Goal: Information Seeking & Learning: Learn about a topic

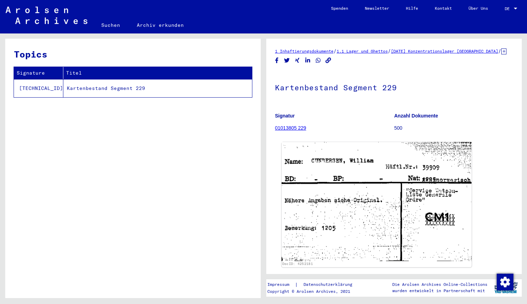
click at [344, 188] on img at bounding box center [377, 201] width 190 height 119
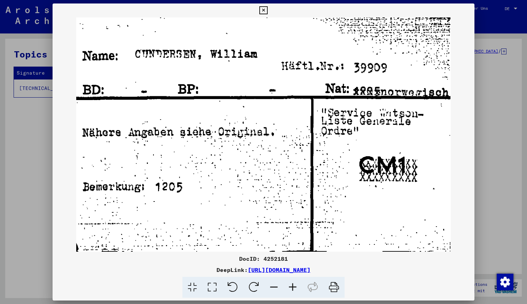
click at [453, 133] on img at bounding box center [264, 134] width 422 height 234
click at [264, 11] on icon at bounding box center [263, 10] width 8 height 8
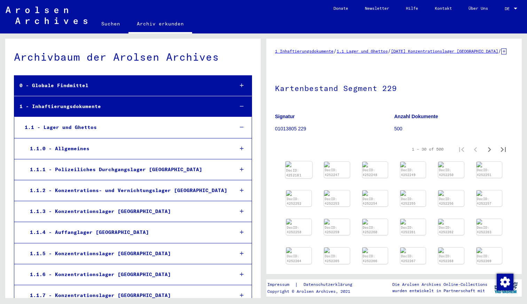
click at [305, 177] on div "DocID: 4252181" at bounding box center [299, 172] width 26 height 10
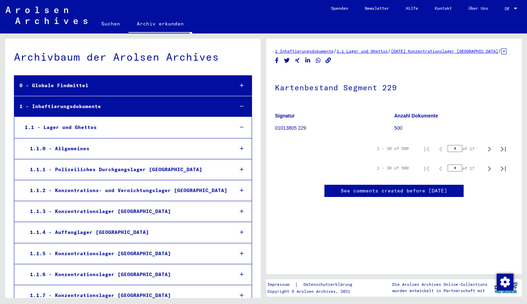
scroll to position [8455, 0]
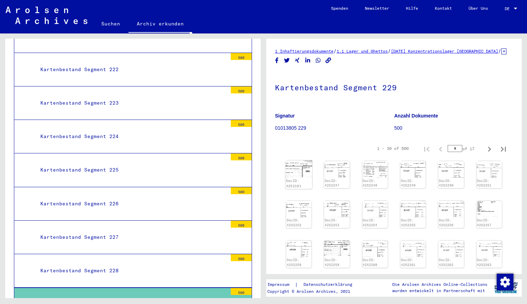
click at [299, 185] on div "DocID: 4252181" at bounding box center [299, 174] width 27 height 29
click at [299, 177] on img at bounding box center [299, 168] width 27 height 17
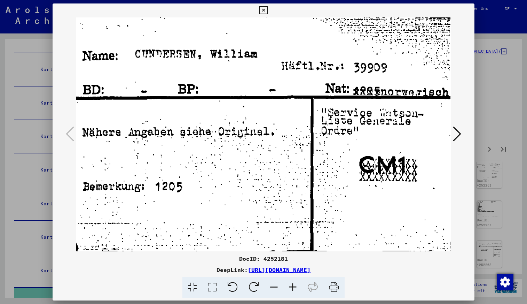
click at [456, 131] on icon at bounding box center [457, 133] width 8 height 17
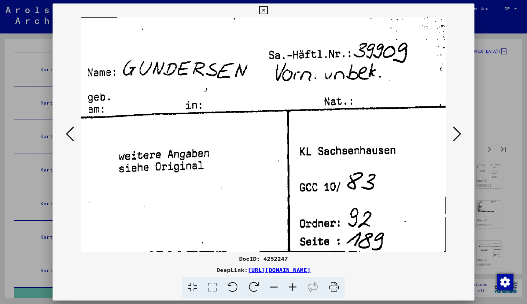
click at [457, 132] on icon at bounding box center [457, 133] width 8 height 17
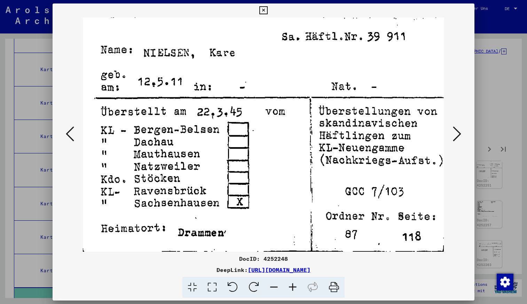
click at [457, 132] on icon at bounding box center [457, 133] width 8 height 17
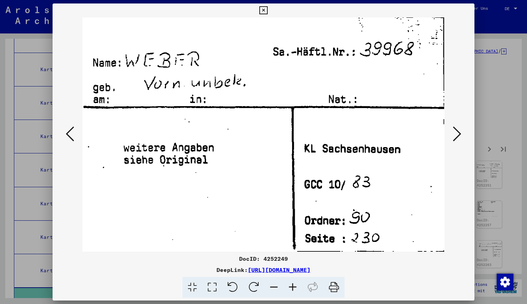
click at [457, 132] on icon at bounding box center [457, 133] width 8 height 17
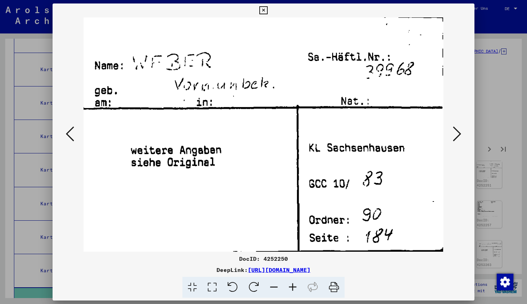
click at [457, 132] on icon at bounding box center [457, 133] width 8 height 17
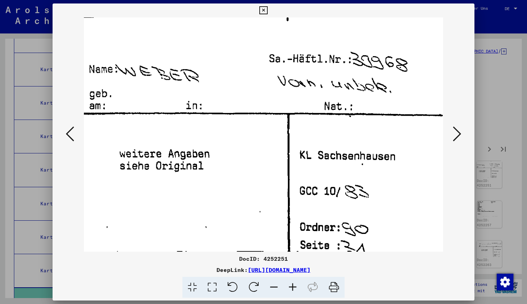
click at [457, 132] on icon at bounding box center [457, 133] width 8 height 17
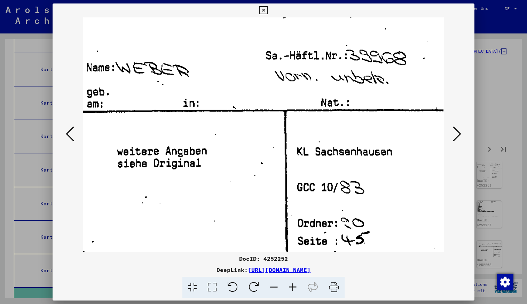
click at [457, 132] on icon at bounding box center [457, 133] width 8 height 17
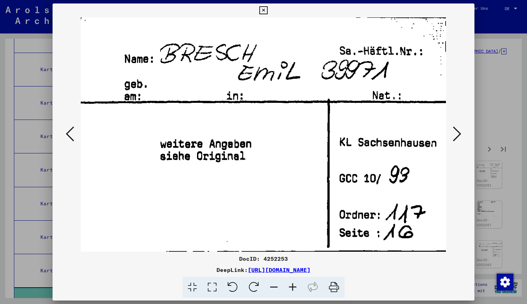
click at [457, 132] on icon at bounding box center [457, 133] width 8 height 17
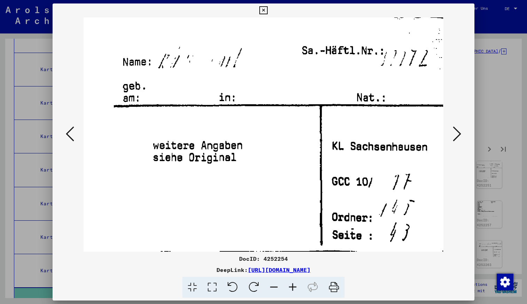
click at [457, 132] on icon at bounding box center [457, 133] width 8 height 17
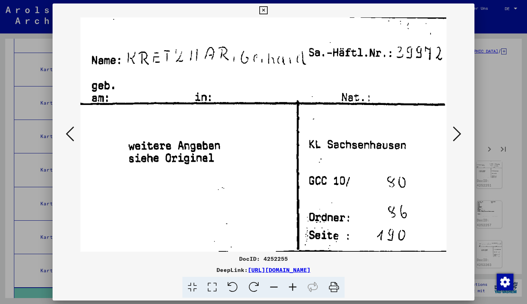
click at [457, 132] on icon at bounding box center [457, 133] width 8 height 17
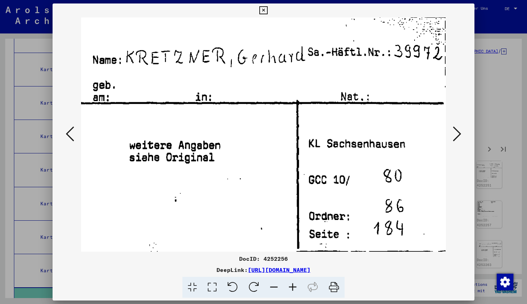
click at [457, 132] on icon at bounding box center [457, 133] width 8 height 17
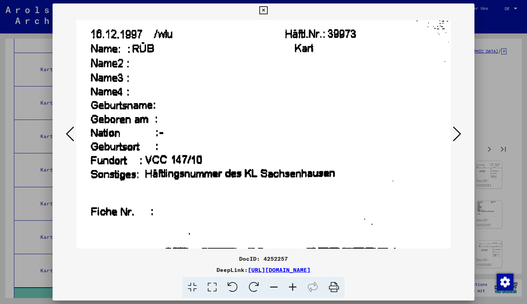
click at [457, 132] on icon at bounding box center [457, 133] width 8 height 17
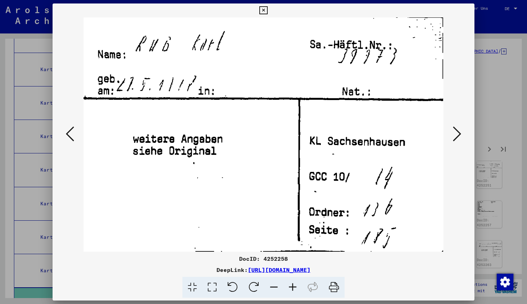
click at [457, 132] on icon at bounding box center [457, 133] width 8 height 17
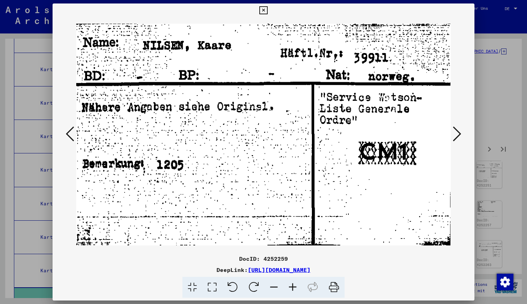
click at [457, 132] on icon at bounding box center [457, 133] width 8 height 17
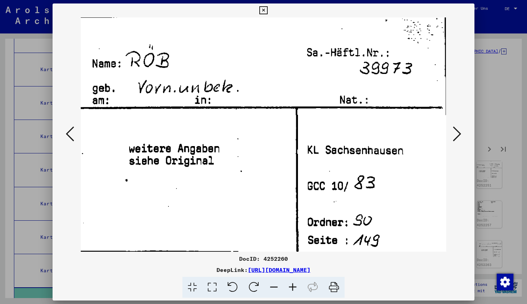
click at [457, 132] on icon at bounding box center [457, 133] width 8 height 17
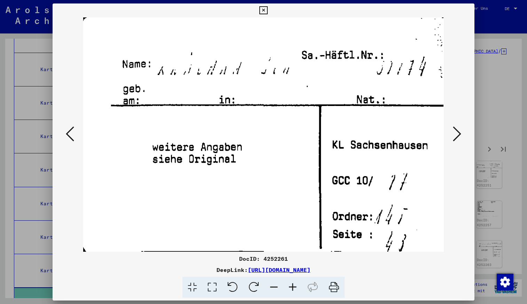
click at [457, 132] on icon at bounding box center [457, 133] width 8 height 17
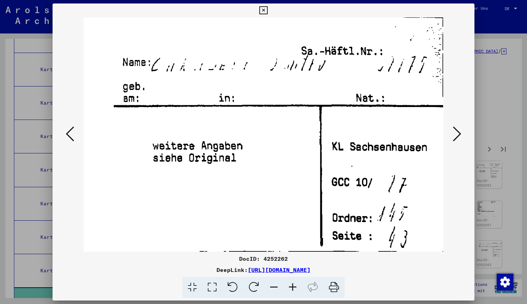
click at [457, 132] on icon at bounding box center [457, 133] width 8 height 17
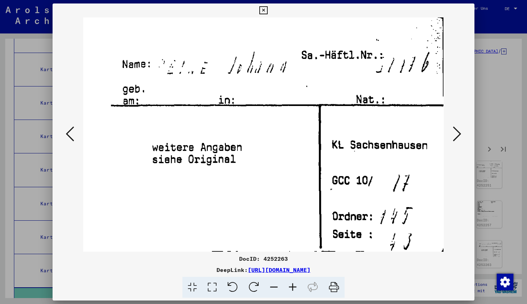
click at [457, 132] on icon at bounding box center [457, 133] width 8 height 17
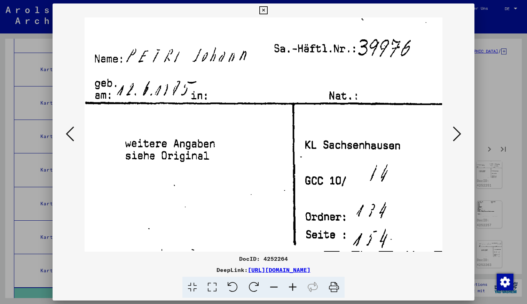
click at [457, 132] on icon at bounding box center [457, 133] width 8 height 17
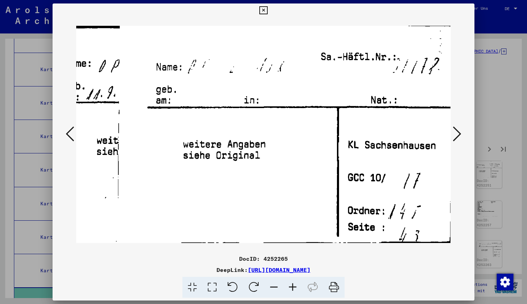
click at [457, 132] on icon at bounding box center [457, 133] width 8 height 17
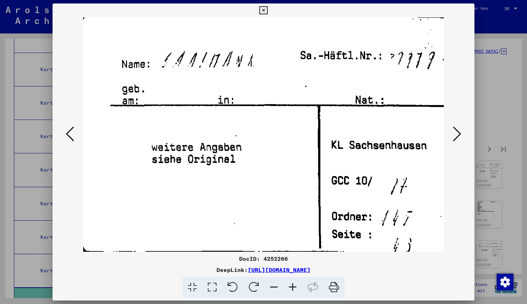
click at [457, 132] on icon at bounding box center [457, 133] width 8 height 17
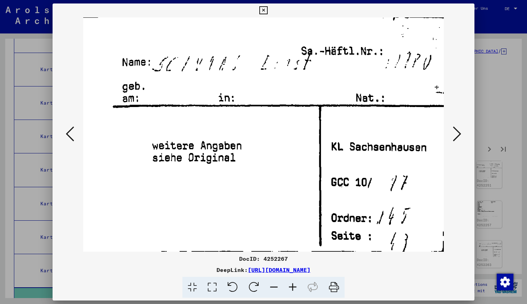
click at [457, 132] on icon at bounding box center [457, 133] width 8 height 17
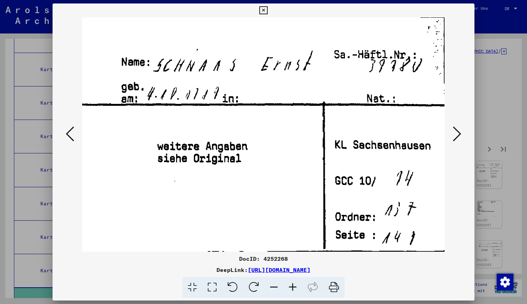
click at [457, 132] on icon at bounding box center [457, 133] width 8 height 17
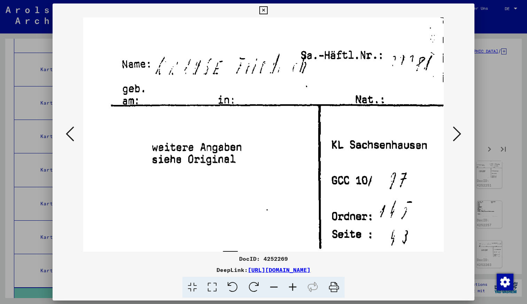
click at [456, 132] on icon at bounding box center [457, 133] width 8 height 17
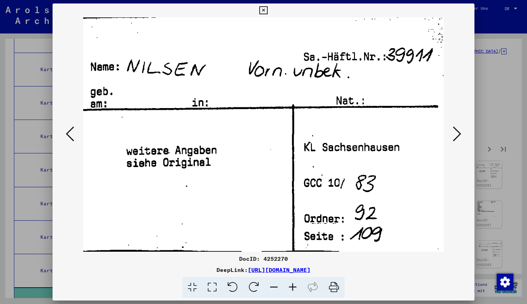
click at [456, 132] on icon at bounding box center [457, 133] width 8 height 17
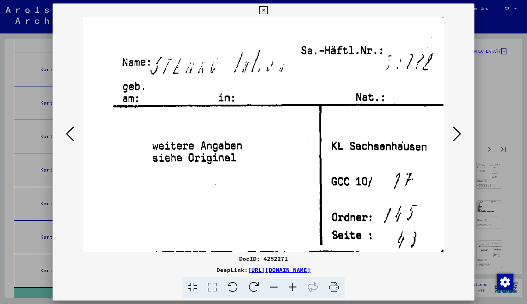
click at [456, 132] on icon at bounding box center [457, 133] width 8 height 17
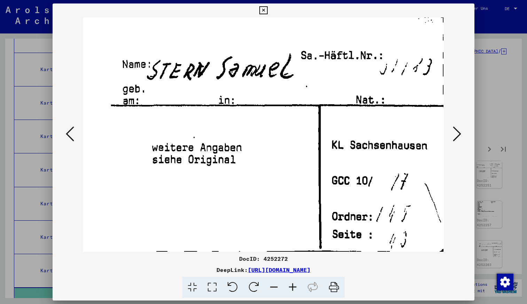
click at [456, 132] on icon at bounding box center [457, 133] width 8 height 17
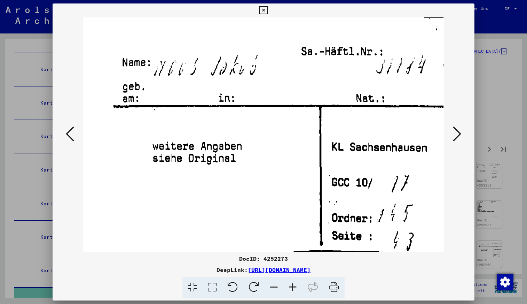
click at [456, 132] on icon at bounding box center [457, 133] width 8 height 17
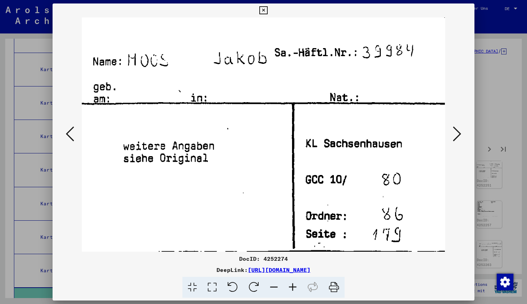
click at [456, 132] on icon at bounding box center [457, 133] width 8 height 17
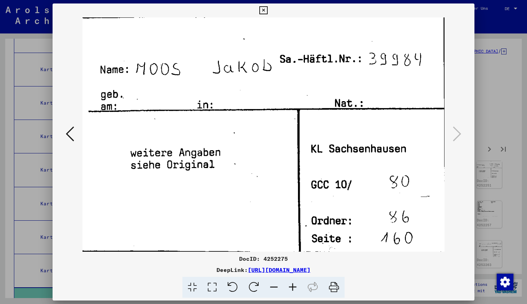
click at [265, 11] on icon at bounding box center [263, 10] width 8 height 8
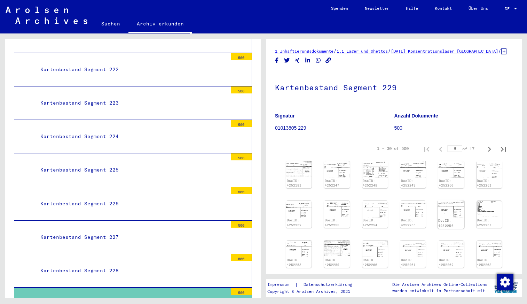
click at [458, 217] on img at bounding box center [451, 208] width 27 height 17
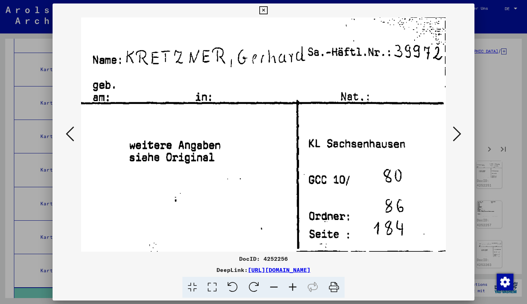
click at [458, 135] on icon at bounding box center [457, 133] width 8 height 17
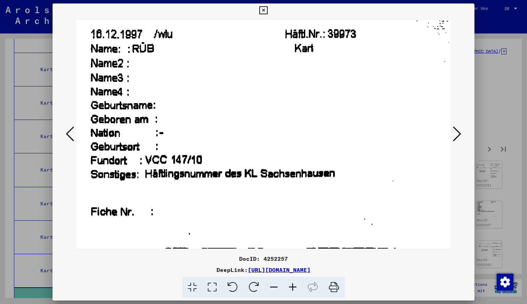
click at [458, 135] on icon at bounding box center [457, 133] width 8 height 17
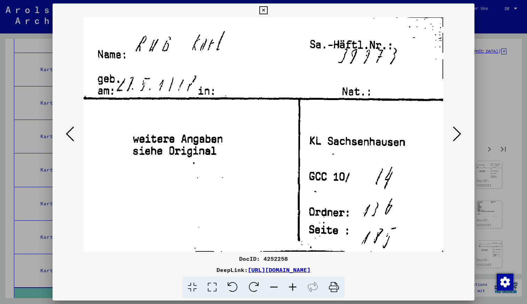
click at [458, 135] on icon at bounding box center [457, 133] width 8 height 17
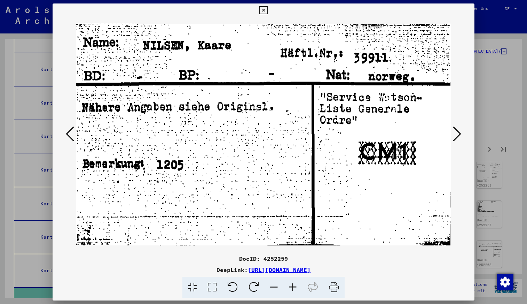
click at [265, 10] on icon at bounding box center [263, 10] width 8 height 8
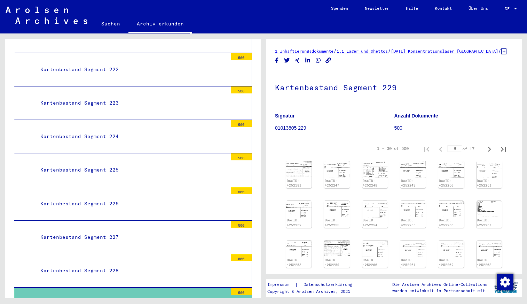
click at [170, 264] on div "Kartenbestand Segment 228" at bounding box center [131, 271] width 192 height 14
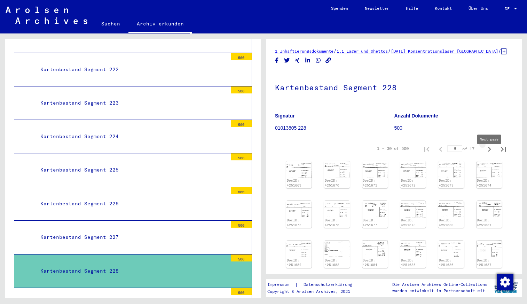
click at [489, 151] on icon "Next page" at bounding box center [489, 149] width 3 height 5
type input "*"
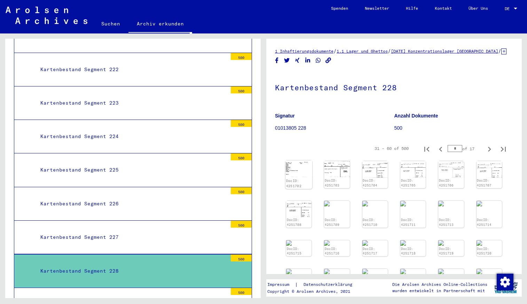
click at [296, 177] on img at bounding box center [299, 168] width 27 height 16
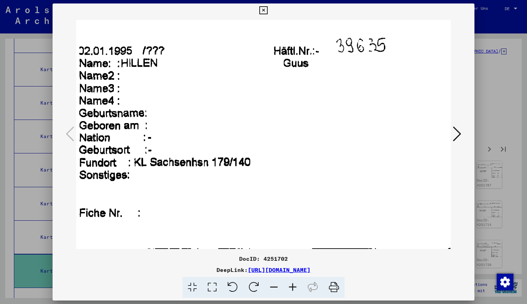
click at [457, 132] on icon at bounding box center [457, 133] width 8 height 17
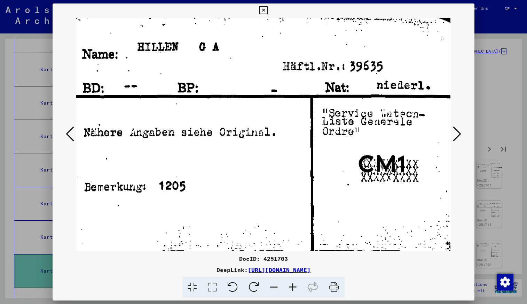
click at [457, 132] on icon at bounding box center [457, 133] width 8 height 17
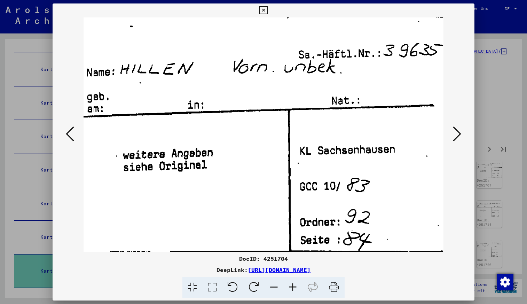
click at [457, 132] on icon at bounding box center [457, 133] width 8 height 17
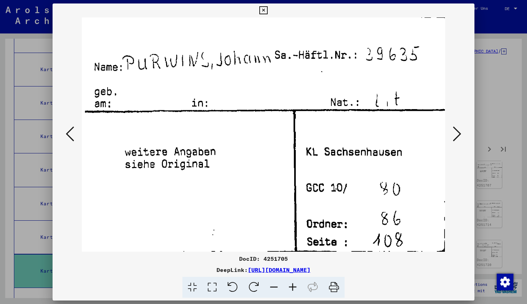
click at [457, 132] on icon at bounding box center [457, 133] width 8 height 17
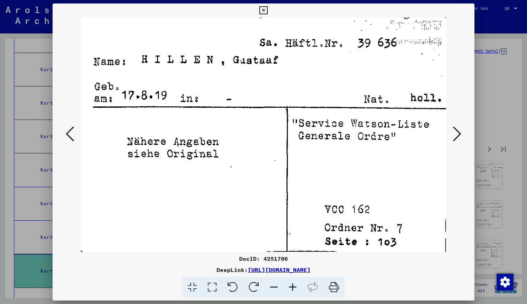
click at [457, 132] on icon at bounding box center [457, 133] width 8 height 17
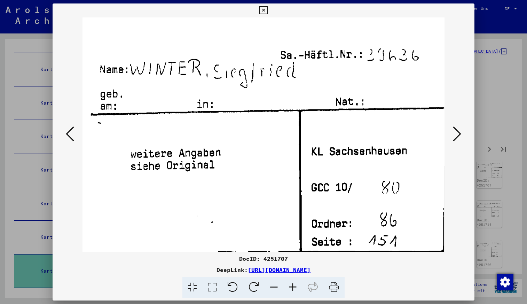
click at [69, 133] on icon at bounding box center [70, 133] width 8 height 17
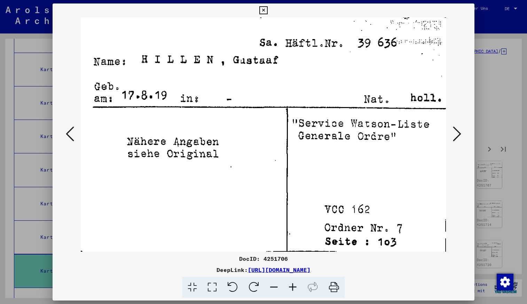
click at [456, 133] on icon at bounding box center [457, 133] width 8 height 17
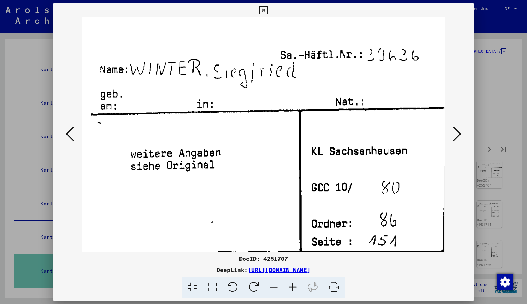
click at [458, 133] on icon at bounding box center [457, 133] width 8 height 17
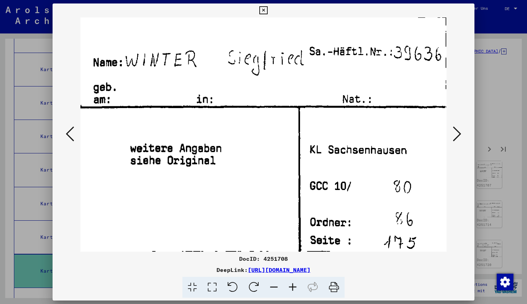
click at [458, 133] on icon at bounding box center [457, 133] width 8 height 17
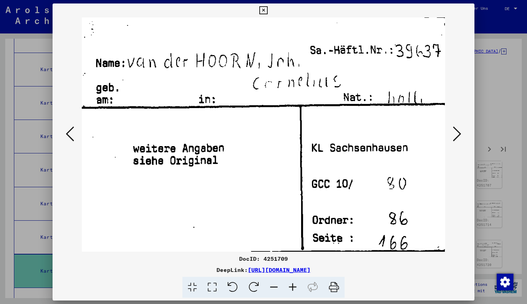
click at [458, 133] on icon at bounding box center [457, 133] width 8 height 17
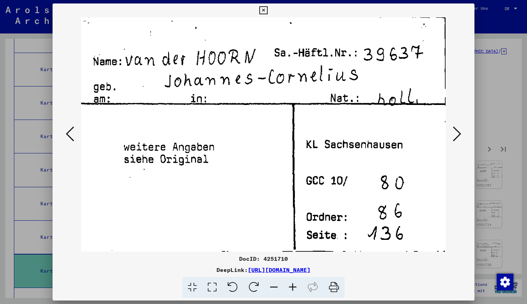
click at [458, 133] on icon at bounding box center [457, 133] width 8 height 17
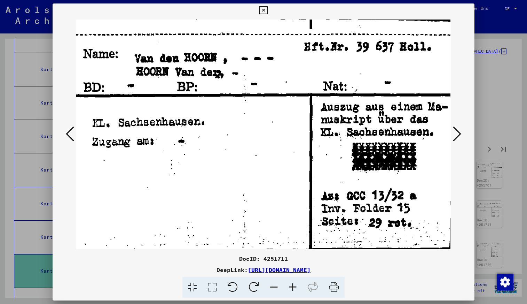
click at [74, 133] on button at bounding box center [70, 134] width 13 height 20
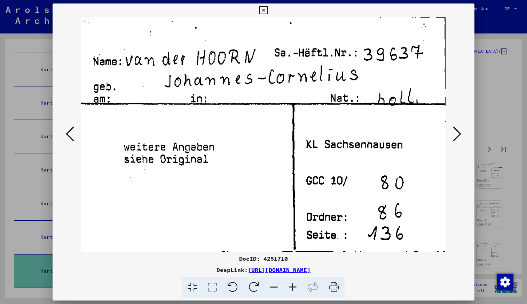
click at [457, 131] on icon at bounding box center [457, 133] width 8 height 17
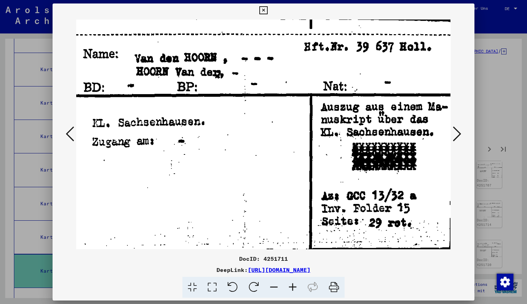
click at [457, 134] on icon at bounding box center [457, 133] width 8 height 17
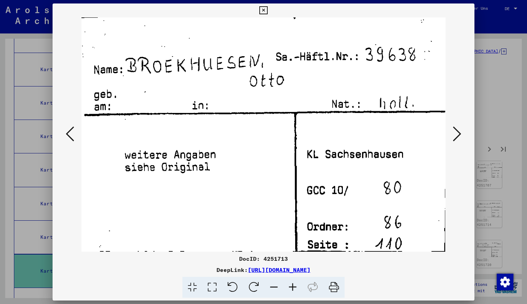
click at [457, 134] on icon at bounding box center [457, 133] width 8 height 17
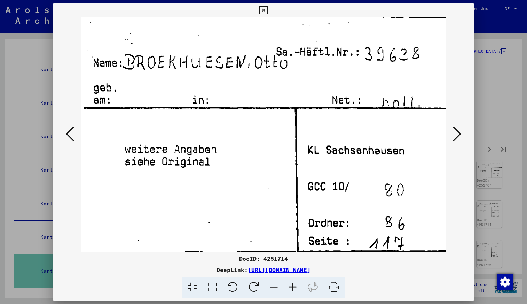
click at [457, 134] on icon at bounding box center [457, 133] width 8 height 17
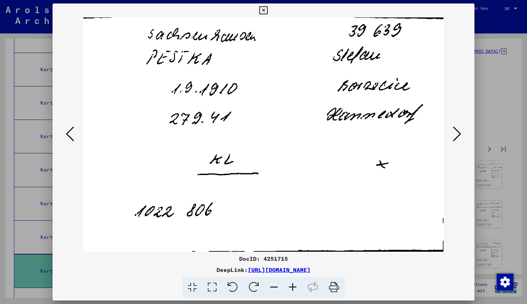
click at [457, 134] on icon at bounding box center [457, 133] width 8 height 17
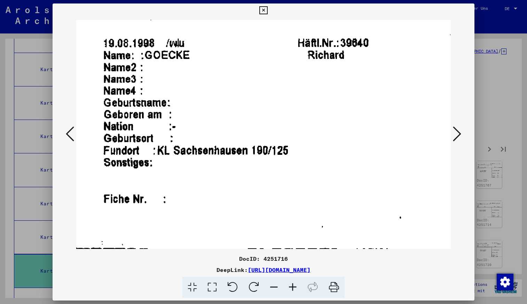
click at [457, 134] on icon at bounding box center [457, 133] width 8 height 17
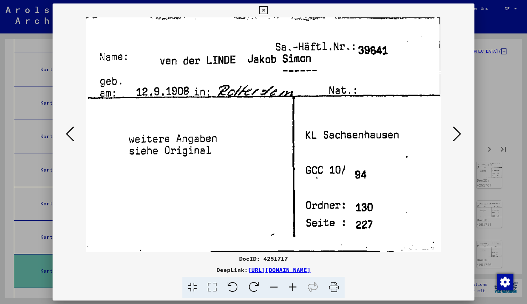
click at [458, 134] on icon at bounding box center [457, 133] width 8 height 17
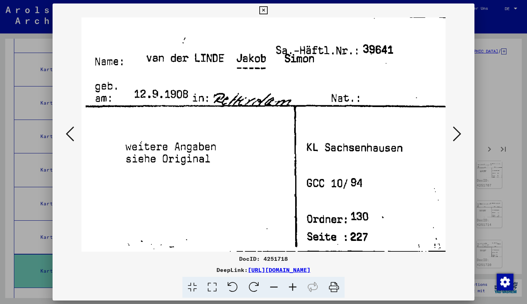
click at [458, 134] on icon at bounding box center [457, 133] width 8 height 17
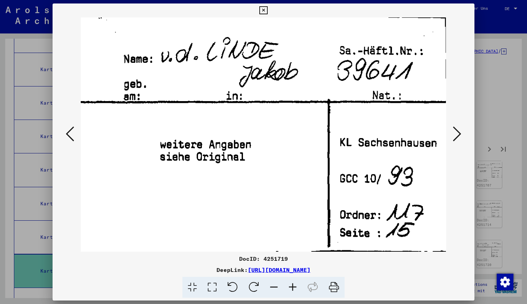
click at [458, 134] on icon at bounding box center [457, 133] width 8 height 17
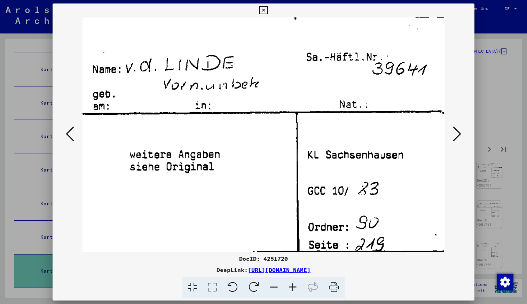
click at [458, 134] on icon at bounding box center [457, 133] width 8 height 17
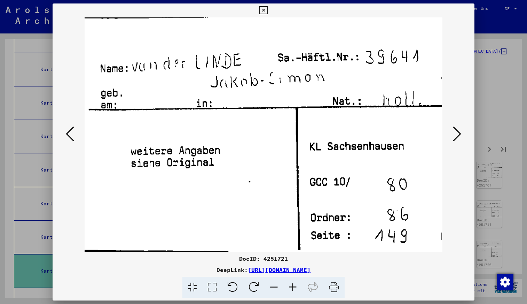
click at [458, 134] on icon at bounding box center [457, 133] width 8 height 17
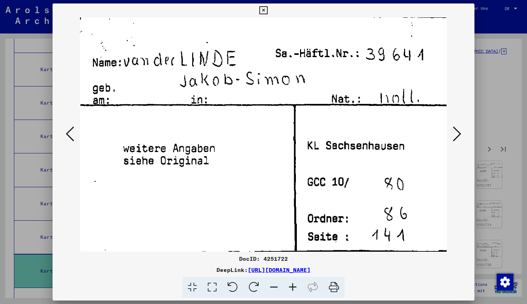
click at [458, 133] on icon at bounding box center [457, 133] width 8 height 17
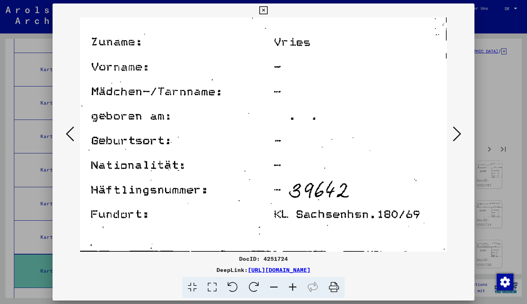
click at [459, 132] on icon at bounding box center [457, 133] width 8 height 17
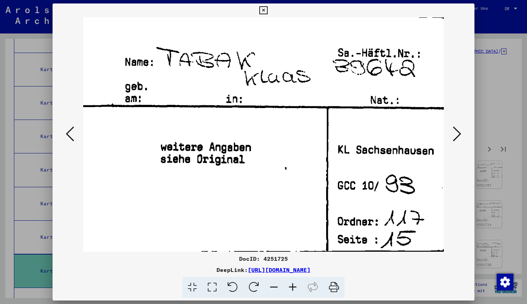
click at [459, 132] on icon at bounding box center [457, 133] width 8 height 17
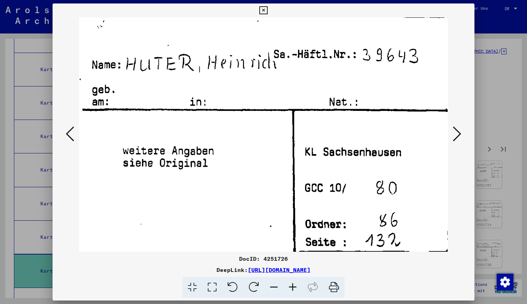
click at [70, 132] on icon at bounding box center [70, 133] width 8 height 17
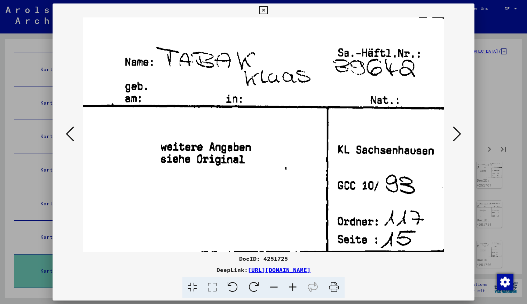
click at [68, 134] on icon at bounding box center [70, 133] width 8 height 17
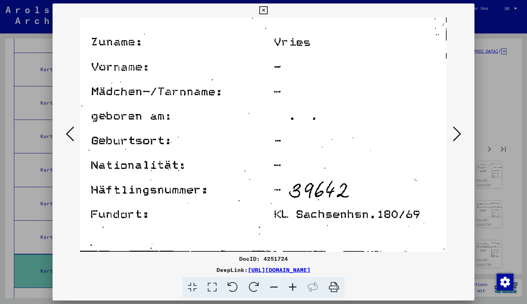
click at [67, 132] on icon at bounding box center [70, 133] width 8 height 17
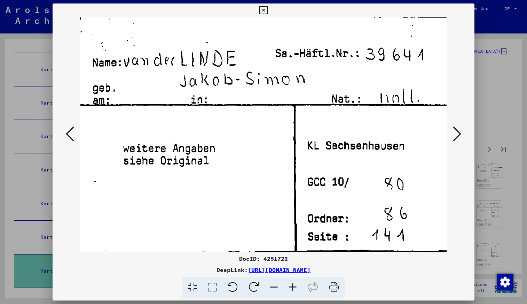
click at [458, 131] on icon at bounding box center [457, 133] width 8 height 17
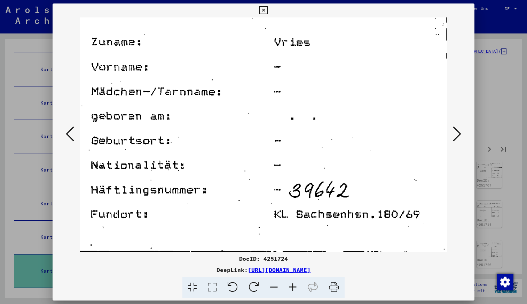
click at [458, 131] on icon at bounding box center [457, 133] width 8 height 17
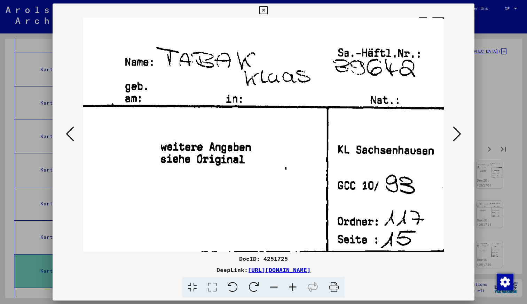
click at [458, 131] on icon at bounding box center [457, 133] width 8 height 17
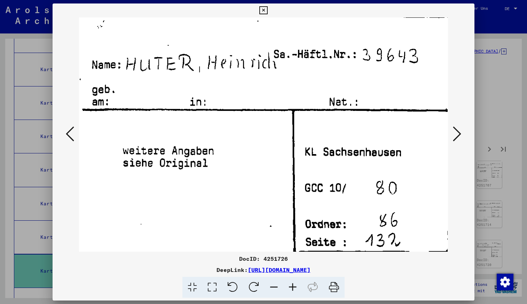
click at [458, 131] on icon at bounding box center [457, 133] width 8 height 17
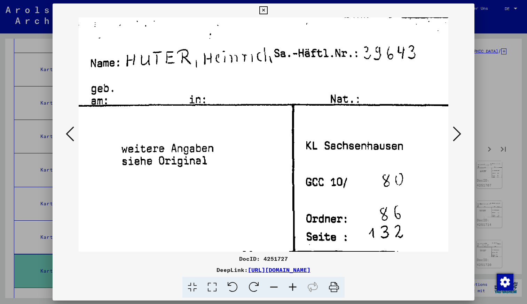
click at [458, 131] on icon at bounding box center [457, 133] width 8 height 17
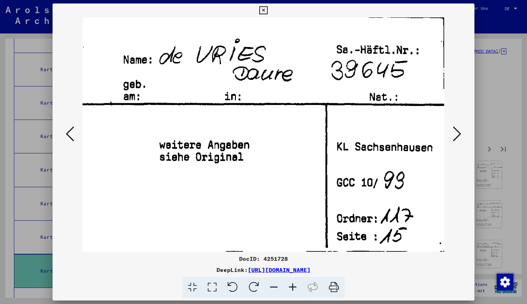
click at [458, 131] on icon at bounding box center [457, 133] width 8 height 17
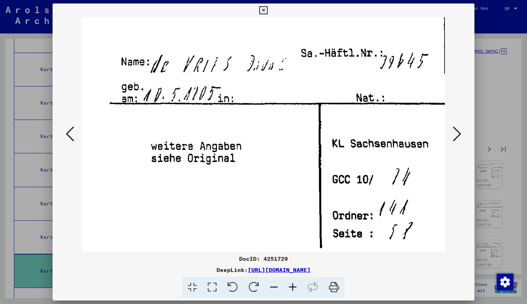
click at [458, 131] on icon at bounding box center [457, 133] width 8 height 17
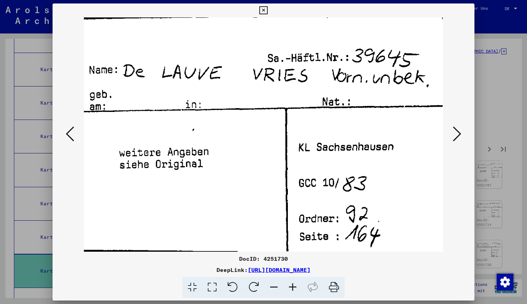
click at [458, 131] on icon at bounding box center [457, 133] width 8 height 17
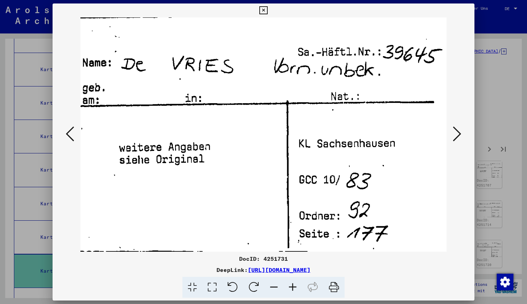
click at [458, 131] on icon at bounding box center [457, 133] width 8 height 17
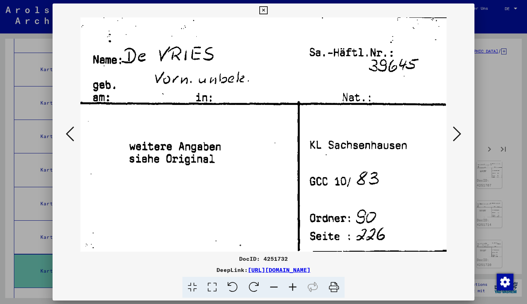
click at [458, 131] on icon at bounding box center [457, 133] width 8 height 17
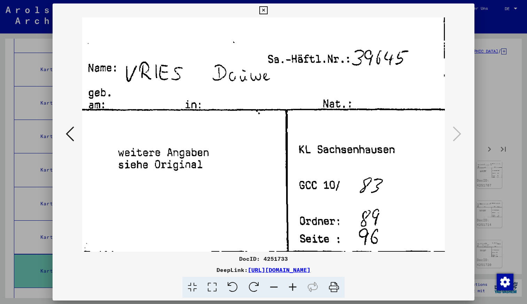
click at [264, 10] on icon at bounding box center [263, 10] width 8 height 8
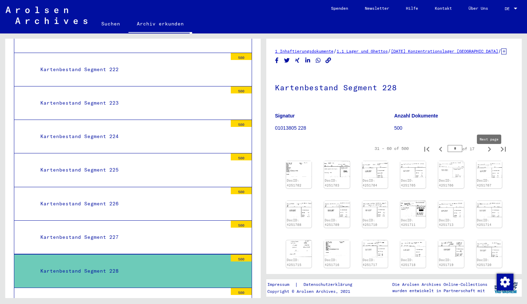
click at [491, 154] on icon "Next page" at bounding box center [490, 149] width 10 height 10
type input "*"
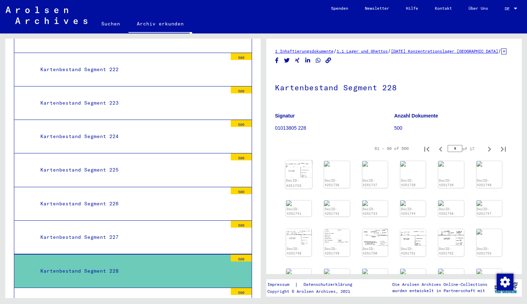
click at [296, 173] on img at bounding box center [299, 168] width 27 height 17
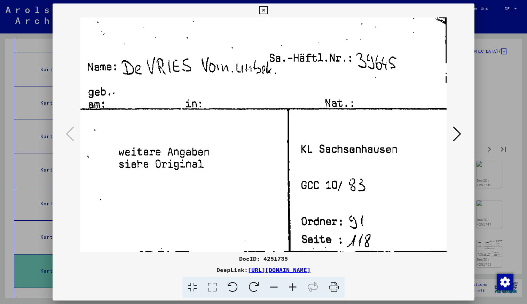
click at [459, 134] on icon at bounding box center [457, 133] width 8 height 17
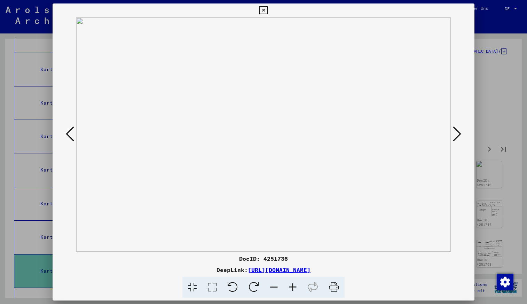
click at [459, 134] on icon at bounding box center [457, 133] width 8 height 17
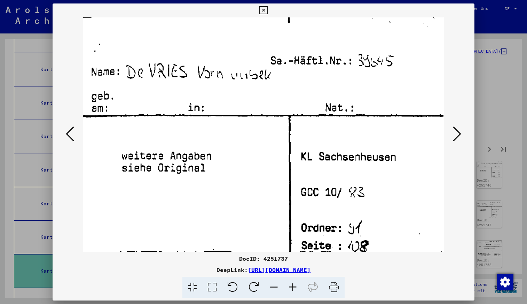
click at [458, 134] on icon at bounding box center [457, 133] width 8 height 17
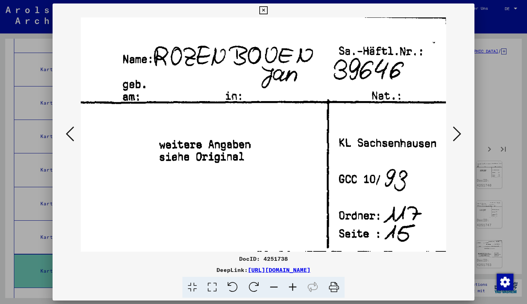
click at [458, 134] on icon at bounding box center [457, 133] width 8 height 17
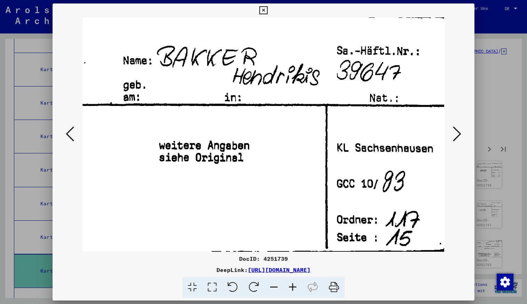
click at [458, 135] on icon at bounding box center [457, 133] width 8 height 17
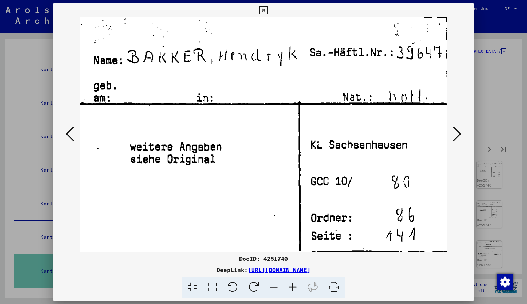
click at [458, 136] on icon at bounding box center [457, 133] width 8 height 17
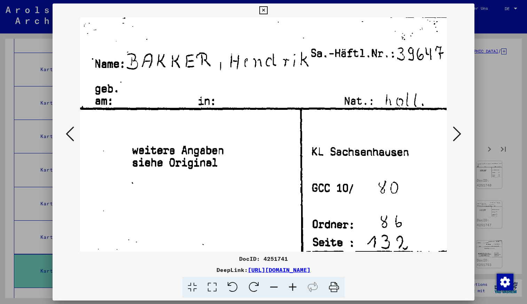
click at [458, 136] on icon at bounding box center [457, 133] width 8 height 17
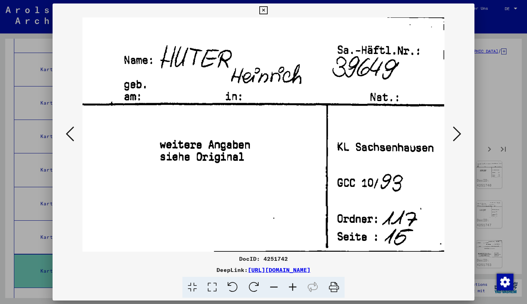
click at [458, 136] on icon at bounding box center [457, 133] width 8 height 17
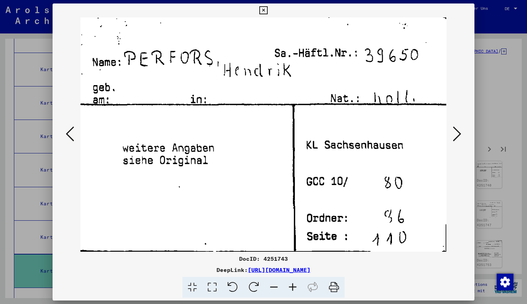
click at [458, 136] on icon at bounding box center [457, 133] width 8 height 17
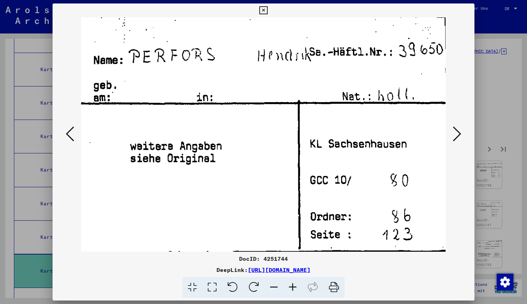
click at [458, 136] on icon at bounding box center [457, 133] width 8 height 17
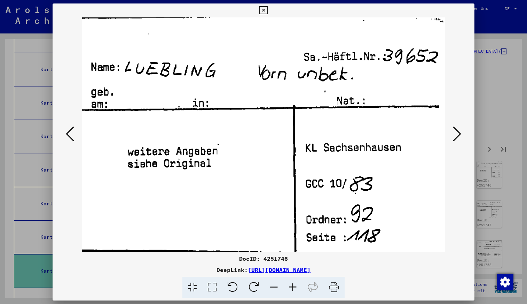
click at [458, 136] on icon at bounding box center [457, 133] width 8 height 17
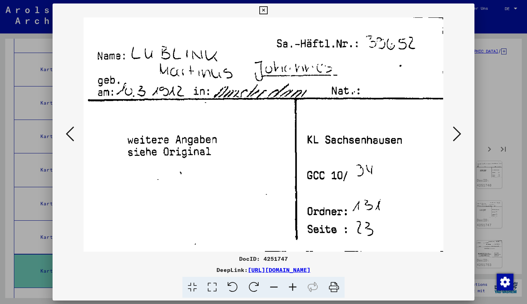
click at [458, 136] on icon at bounding box center [457, 133] width 8 height 17
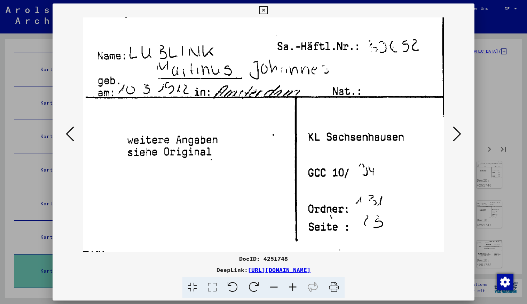
click at [458, 138] on icon at bounding box center [457, 133] width 8 height 17
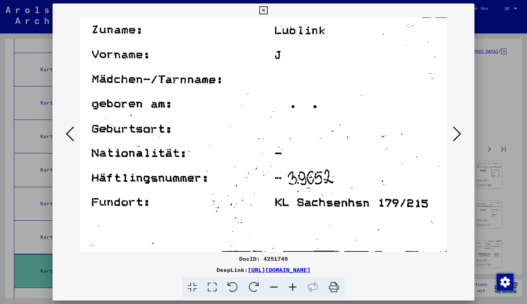
click at [458, 138] on icon at bounding box center [457, 133] width 8 height 17
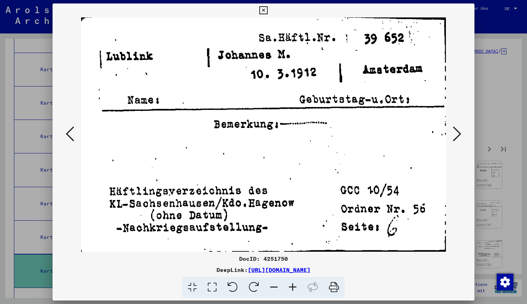
click at [458, 138] on icon at bounding box center [457, 133] width 8 height 17
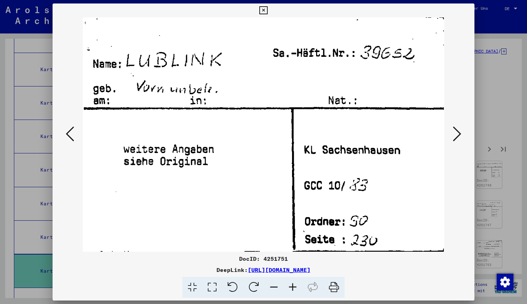
click at [458, 138] on icon at bounding box center [457, 133] width 8 height 17
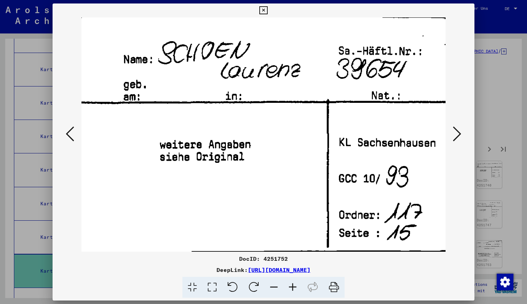
click at [458, 138] on icon at bounding box center [457, 133] width 8 height 17
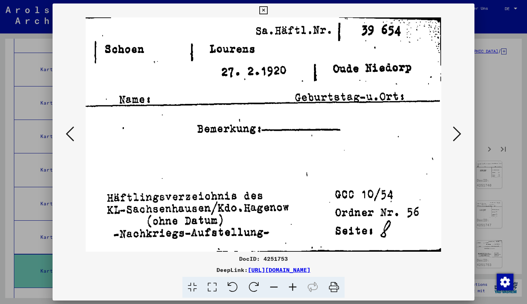
click at [458, 138] on icon at bounding box center [457, 133] width 8 height 17
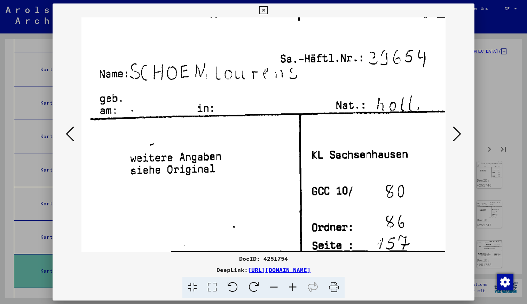
click at [455, 140] on icon at bounding box center [457, 133] width 8 height 17
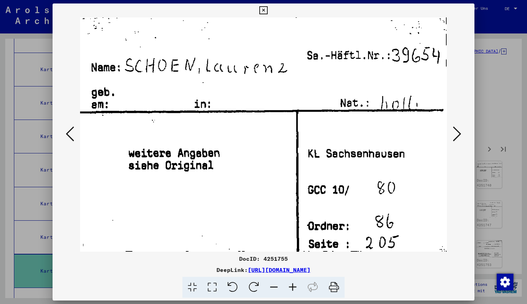
click at [455, 140] on icon at bounding box center [457, 133] width 8 height 17
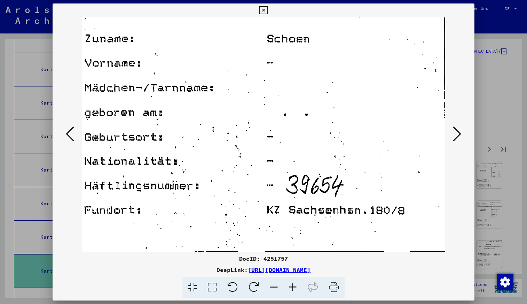
click at [455, 140] on icon at bounding box center [457, 133] width 8 height 17
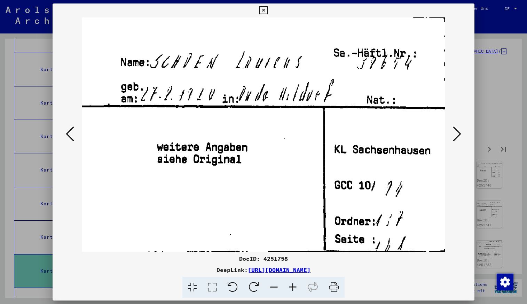
click at [454, 140] on icon at bounding box center [457, 133] width 8 height 17
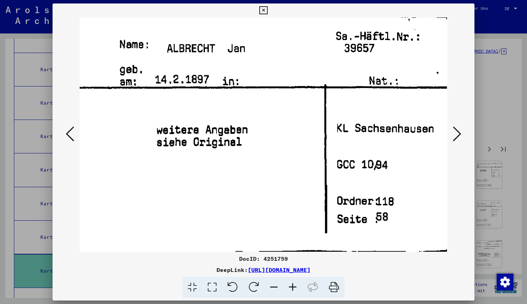
click at [454, 140] on icon at bounding box center [457, 133] width 8 height 17
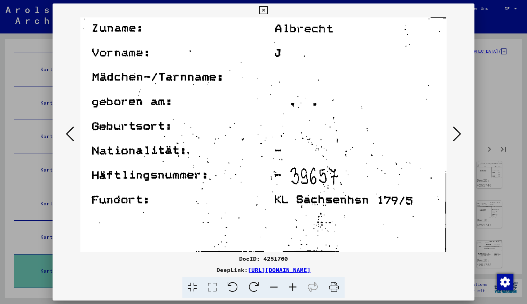
click at [454, 139] on icon at bounding box center [457, 133] width 8 height 17
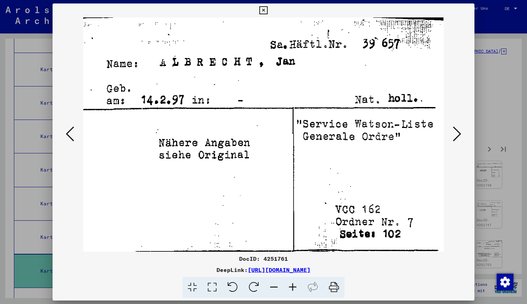
click at [454, 139] on icon at bounding box center [457, 133] width 8 height 17
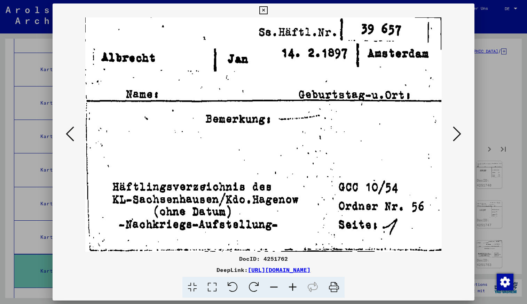
click at [454, 139] on icon at bounding box center [457, 133] width 8 height 17
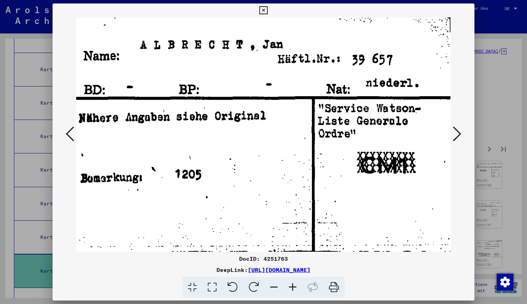
click at [454, 139] on icon at bounding box center [457, 133] width 8 height 17
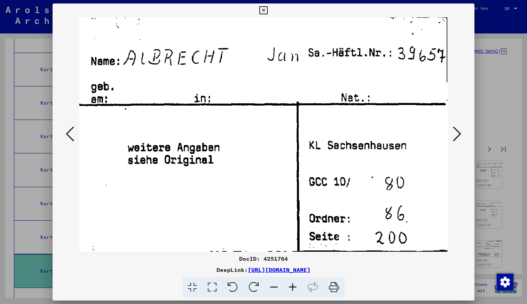
click at [454, 139] on icon at bounding box center [457, 133] width 8 height 17
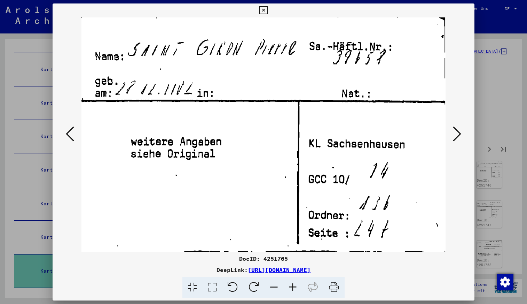
click at [454, 139] on icon at bounding box center [457, 133] width 8 height 17
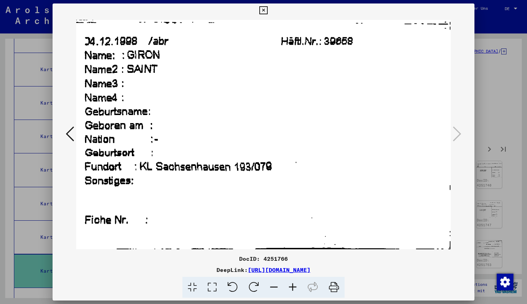
click at [264, 9] on icon at bounding box center [263, 10] width 8 height 8
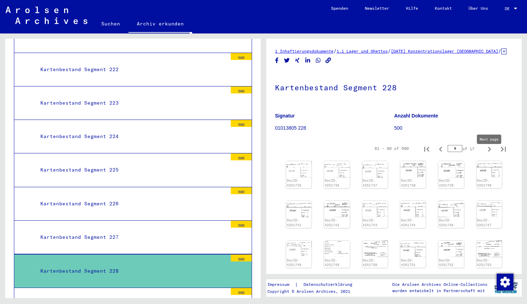
click at [490, 154] on icon "Next page" at bounding box center [490, 149] width 10 height 10
type input "*"
